Goal: Navigation & Orientation: Find specific page/section

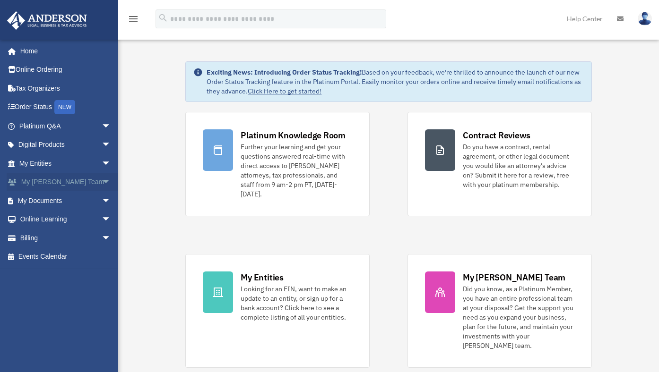
click at [58, 181] on link "My Anderson Team arrow_drop_down" at bounding box center [66, 182] width 119 height 19
click at [102, 199] on span "arrow_drop_down" at bounding box center [111, 200] width 19 height 19
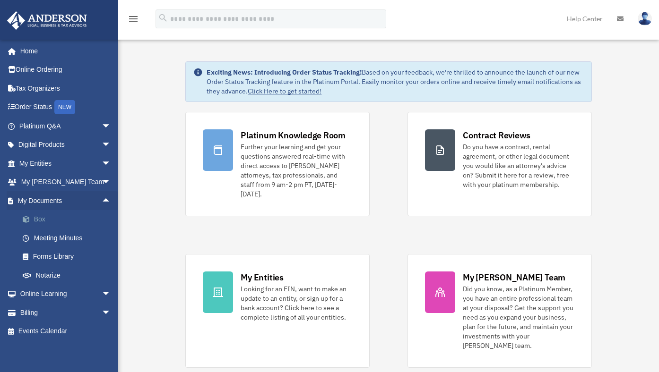
click at [45, 218] on link "Box" at bounding box center [69, 219] width 112 height 19
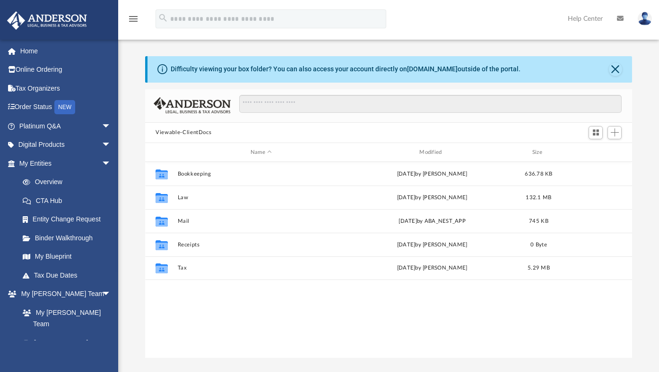
scroll to position [208, 479]
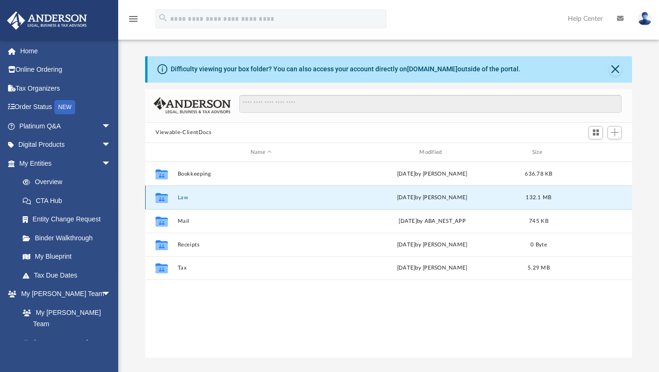
click at [179, 198] on button "Law" at bounding box center [261, 198] width 167 height 6
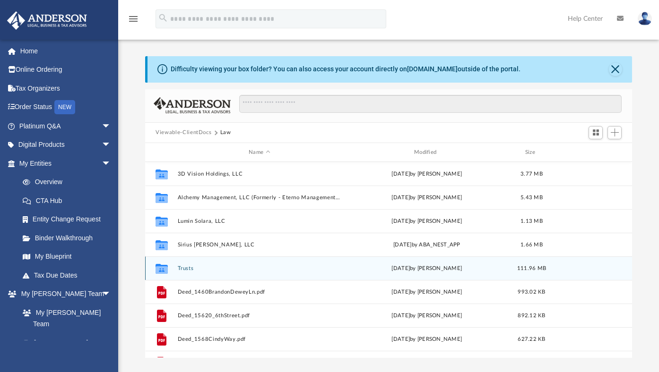
click at [189, 269] on button "Trusts" at bounding box center [260, 269] width 164 height 6
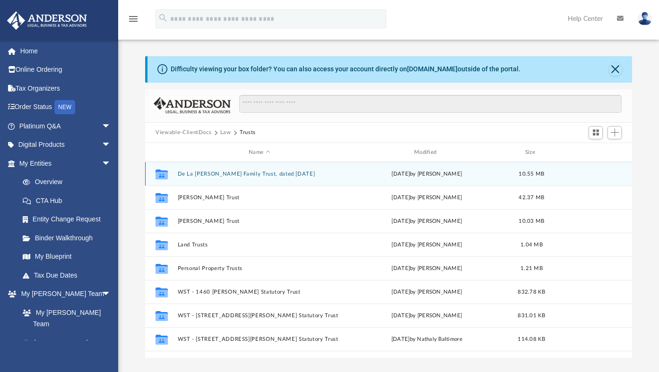
click at [224, 173] on button "De La [PERSON_NAME] Family Trust, dated [DATE]" at bounding box center [260, 174] width 164 height 6
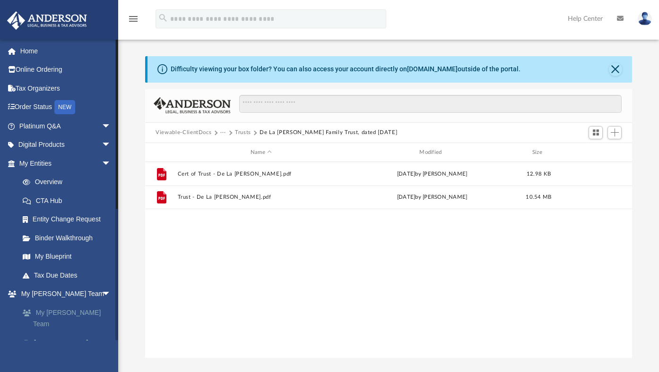
click at [72, 313] on link "My [PERSON_NAME] Team" at bounding box center [69, 318] width 112 height 30
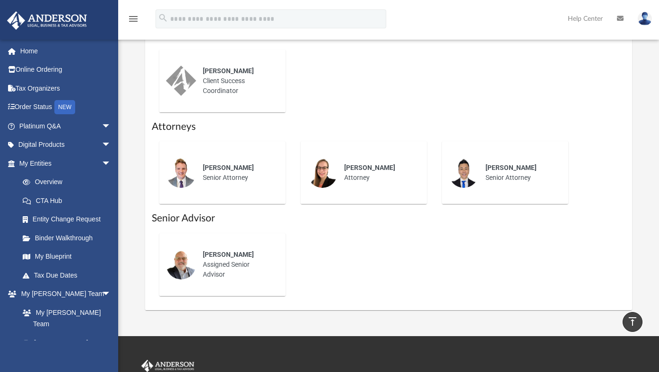
scroll to position [614, 0]
